Goal: Task Accomplishment & Management: Manage account settings

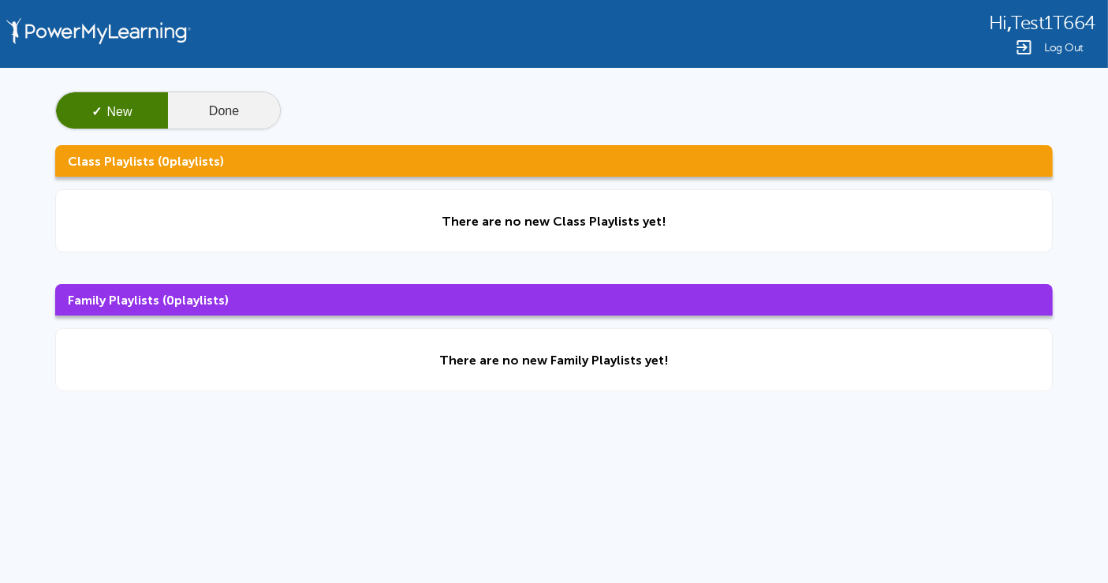
click at [247, 114] on button "Done" at bounding box center [224, 111] width 112 height 38
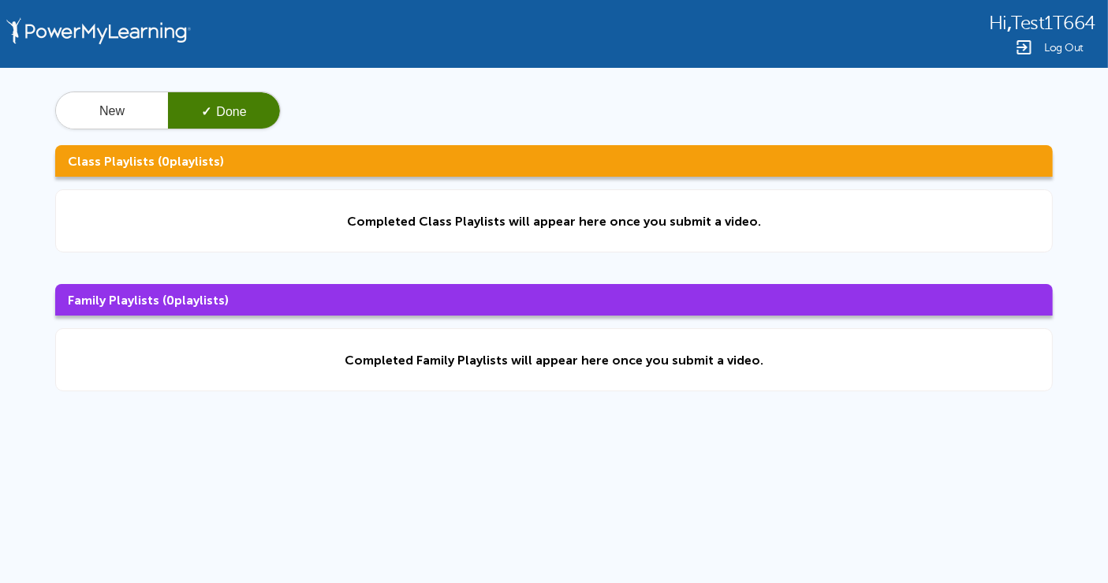
click at [1073, 46] on span "Log Out" at bounding box center [1063, 48] width 39 height 12
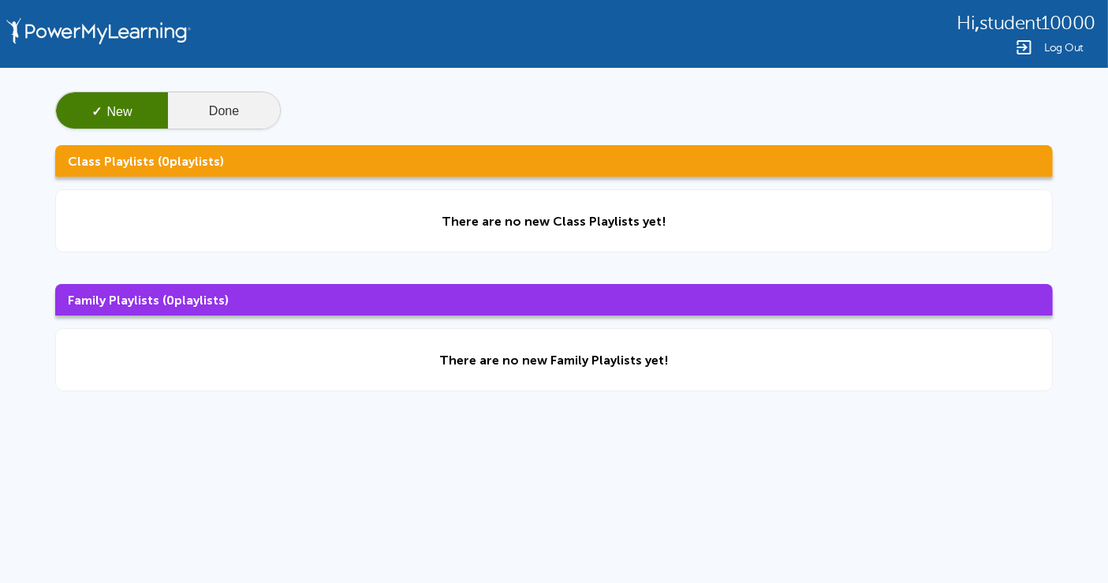
click at [214, 109] on button "Done" at bounding box center [224, 111] width 112 height 38
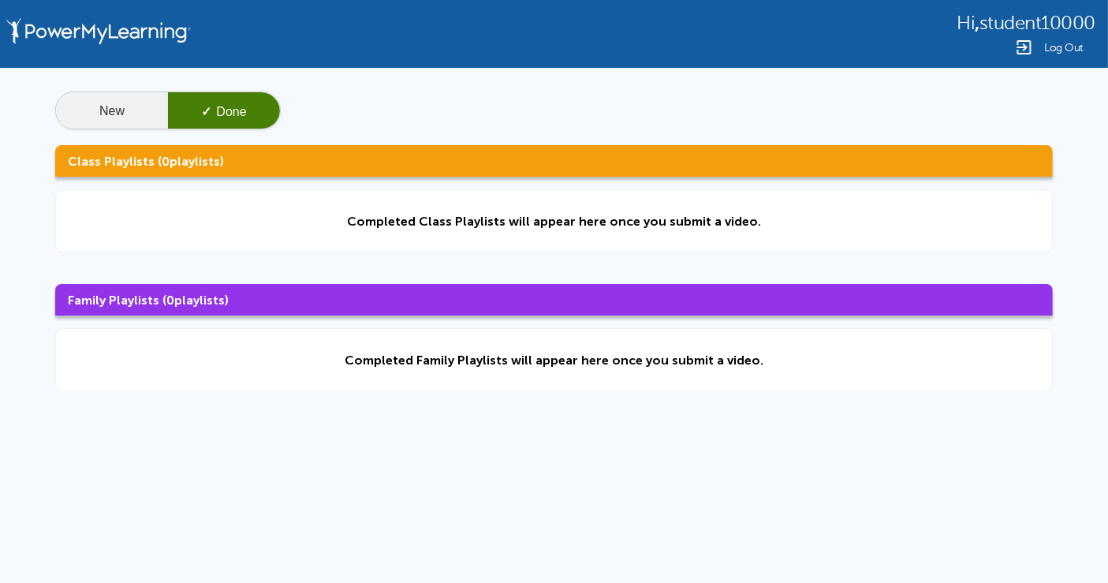
click at [72, 103] on button "New" at bounding box center [112, 111] width 112 height 38
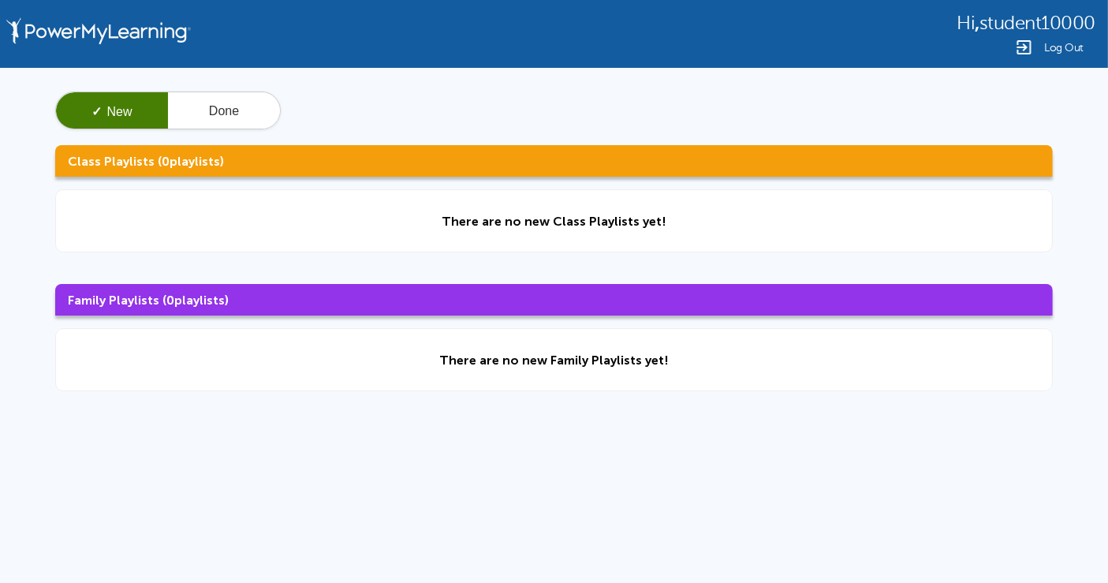
click at [1077, 57] on div "Hi , student10000 Log Out" at bounding box center [554, 34] width 1108 height 68
click at [1064, 42] on span "Log Out" at bounding box center [1063, 48] width 39 height 12
click at [1052, 44] on span "Log Out" at bounding box center [1063, 48] width 39 height 12
click at [1055, 47] on span "Log Out" at bounding box center [1063, 48] width 39 height 12
click at [1054, 50] on span "Log Out" at bounding box center [1063, 48] width 39 height 12
